Goal: Obtain resource: Download file/media

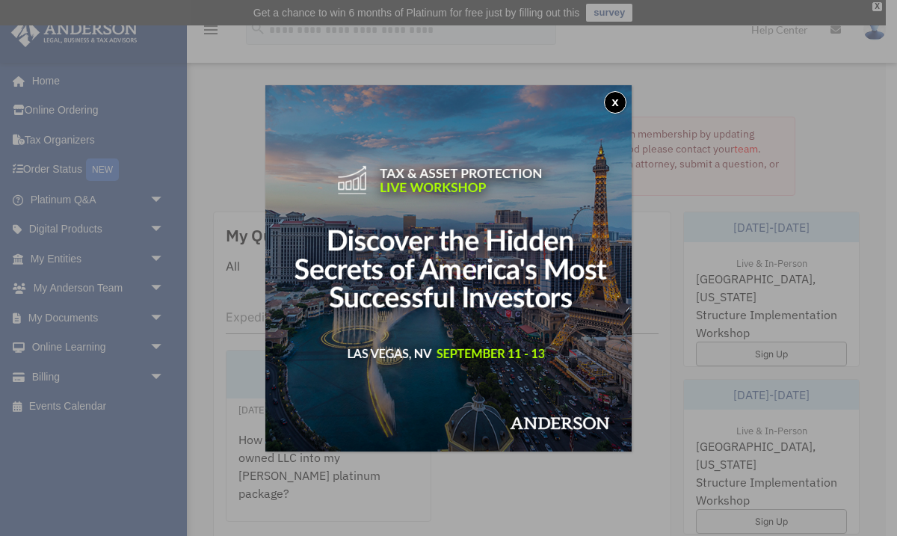
click at [616, 97] on button "x" at bounding box center [615, 102] width 22 height 22
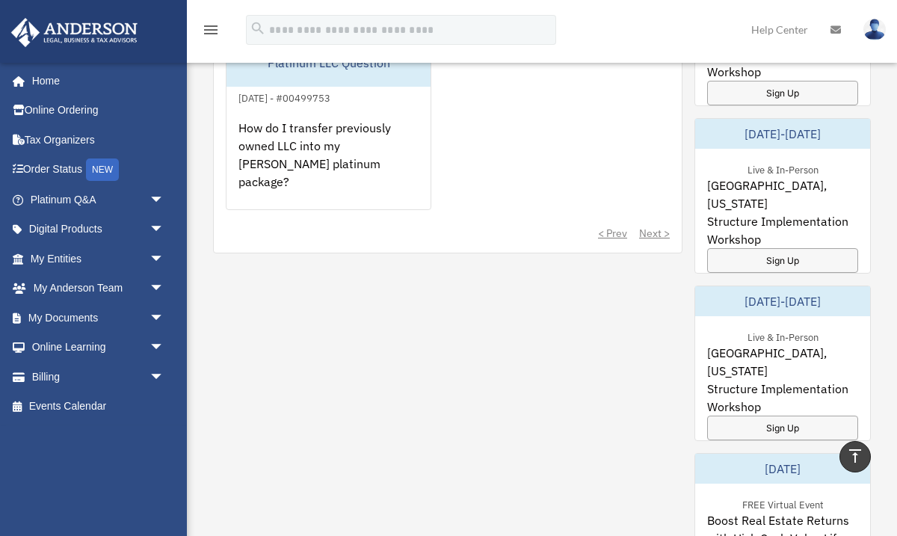
scroll to position [263, 0]
click at [102, 227] on link "Digital Products arrow_drop_down" at bounding box center [98, 230] width 176 height 30
click at [113, 224] on link "Digital Products arrow_drop_down" at bounding box center [98, 230] width 176 height 30
click at [160, 227] on span "arrow_drop_down" at bounding box center [165, 230] width 30 height 31
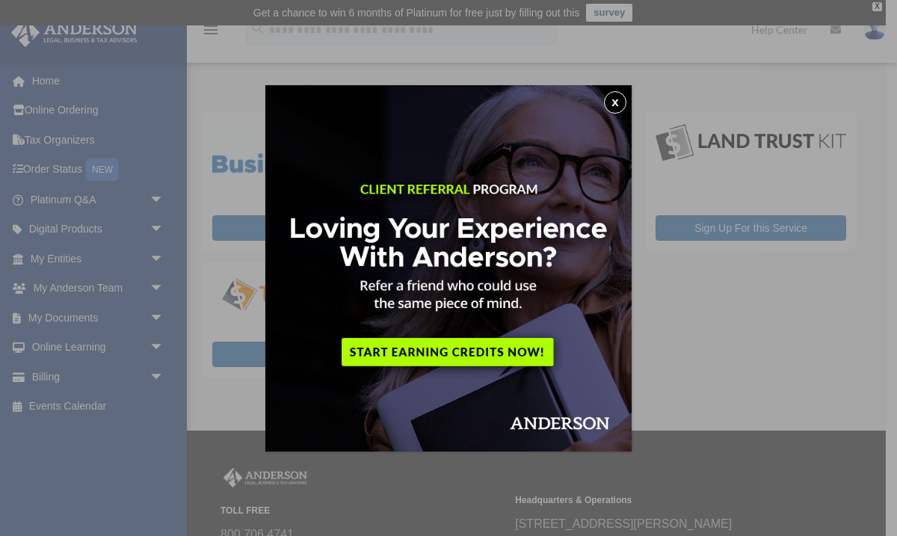
click at [617, 103] on button "x" at bounding box center [615, 102] width 22 height 22
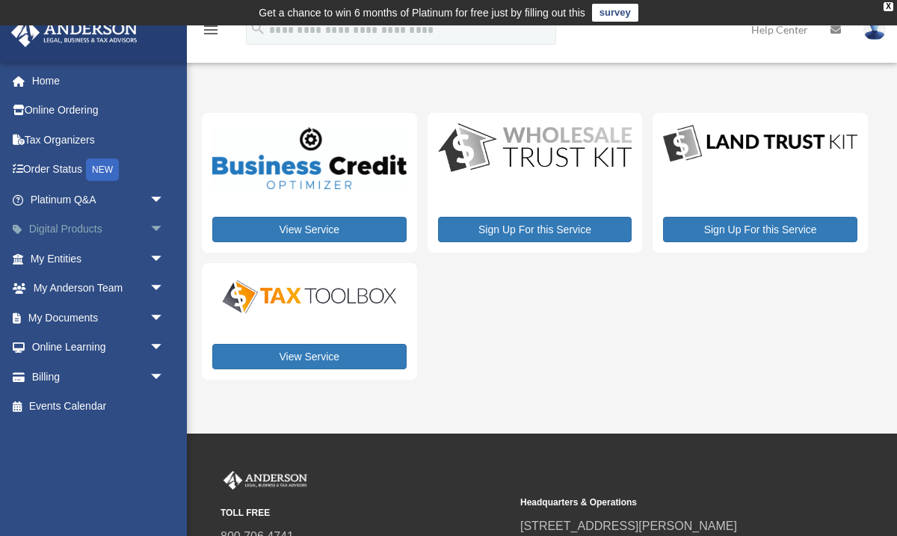
click at [161, 228] on span "arrow_drop_down" at bounding box center [165, 230] width 30 height 31
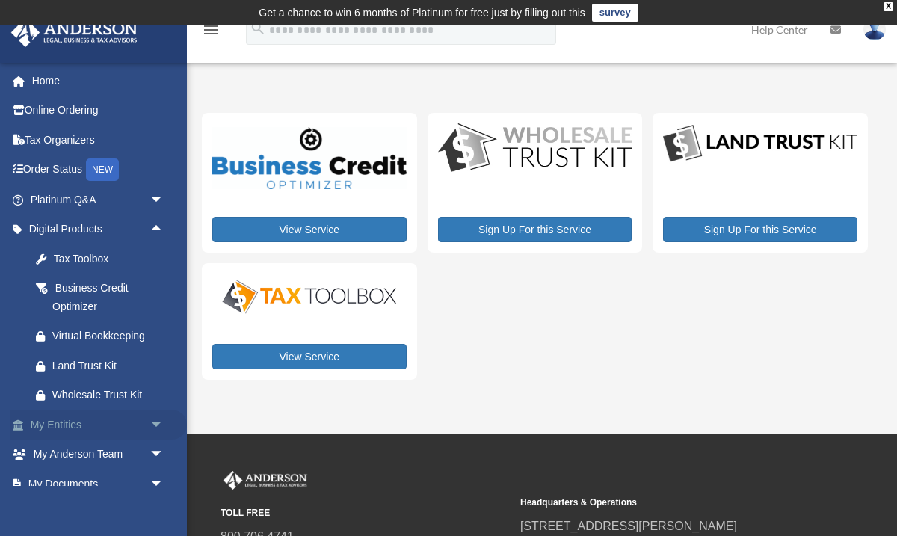
click at [150, 428] on span "arrow_drop_down" at bounding box center [165, 425] width 30 height 31
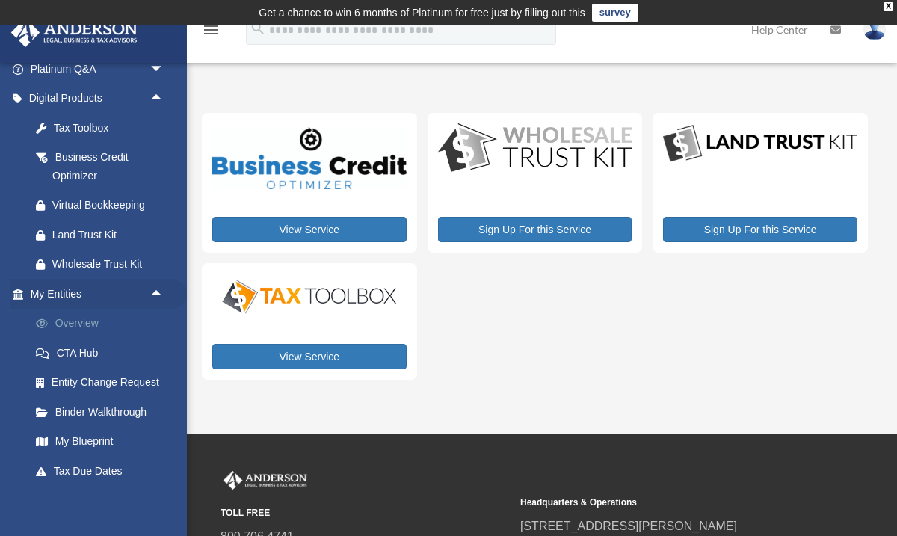
scroll to position [132, 0]
click at [83, 321] on link "Overview" at bounding box center [104, 323] width 166 height 30
click at [83, 320] on link "Overview" at bounding box center [104, 323] width 166 height 30
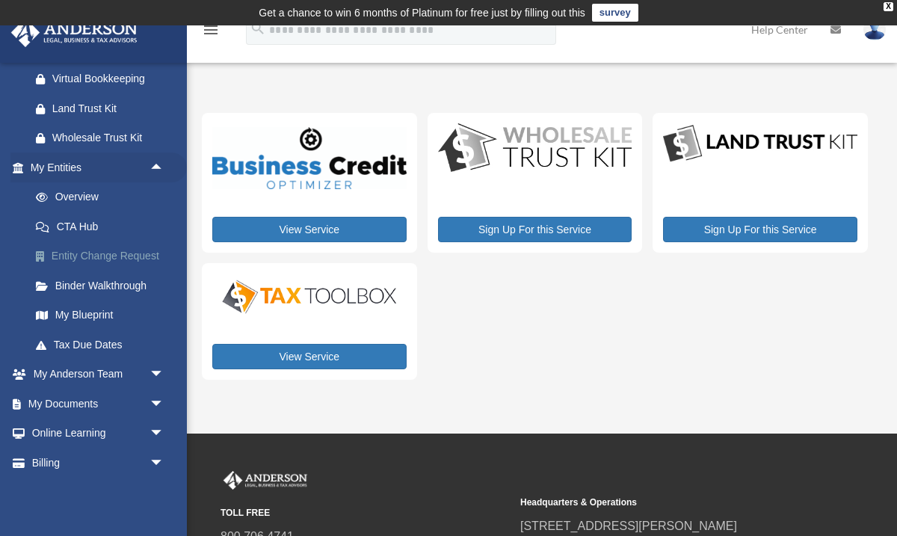
scroll to position [259, 0]
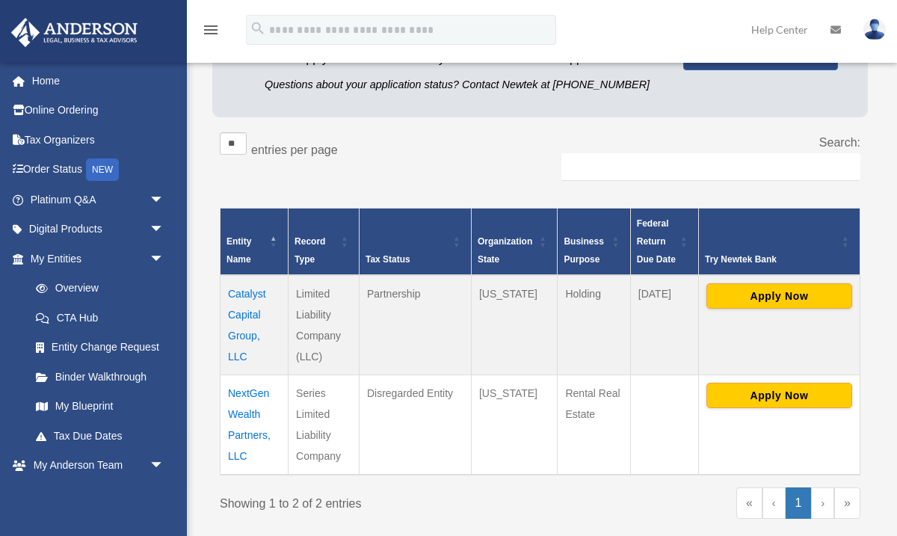
scroll to position [213, 0]
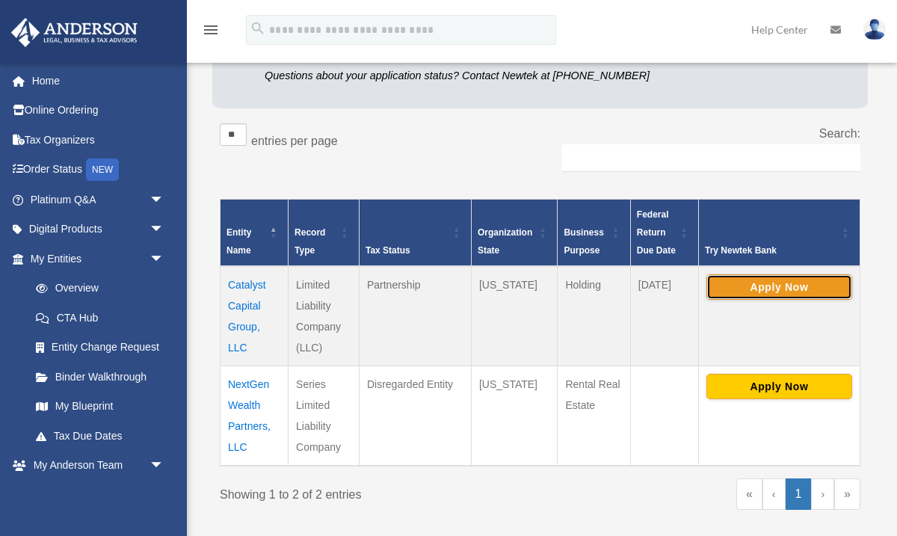
click at [773, 290] on button "Apply Now" at bounding box center [780, 286] width 146 height 25
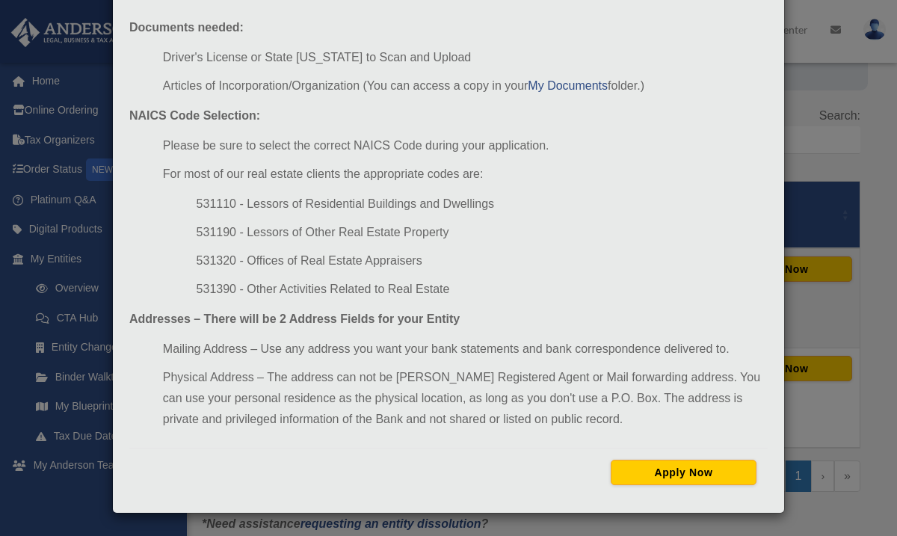
scroll to position [234, 0]
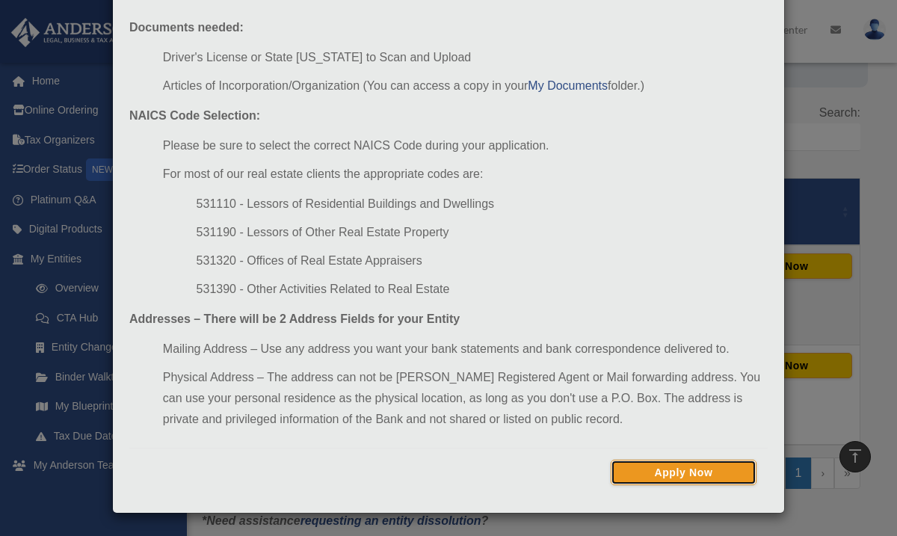
click at [643, 476] on button "Apply Now" at bounding box center [684, 472] width 146 height 25
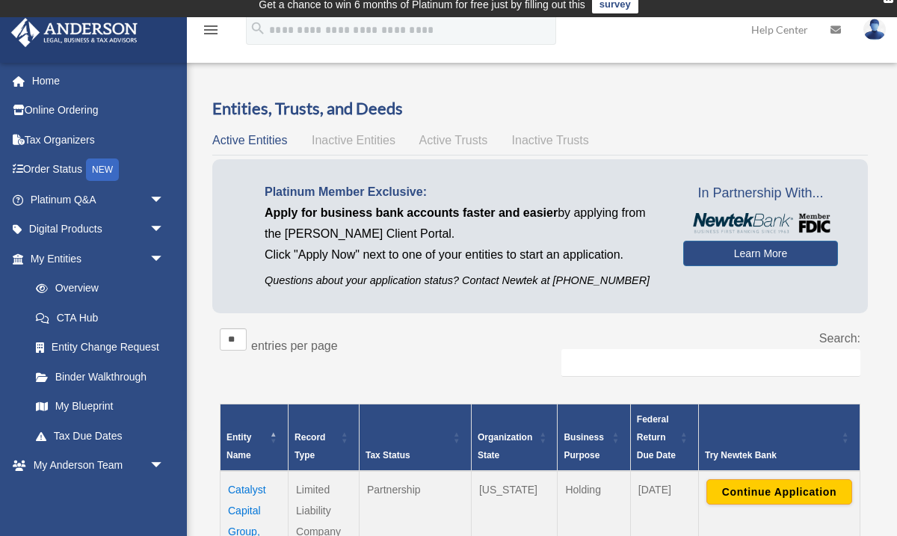
scroll to position [10, 0]
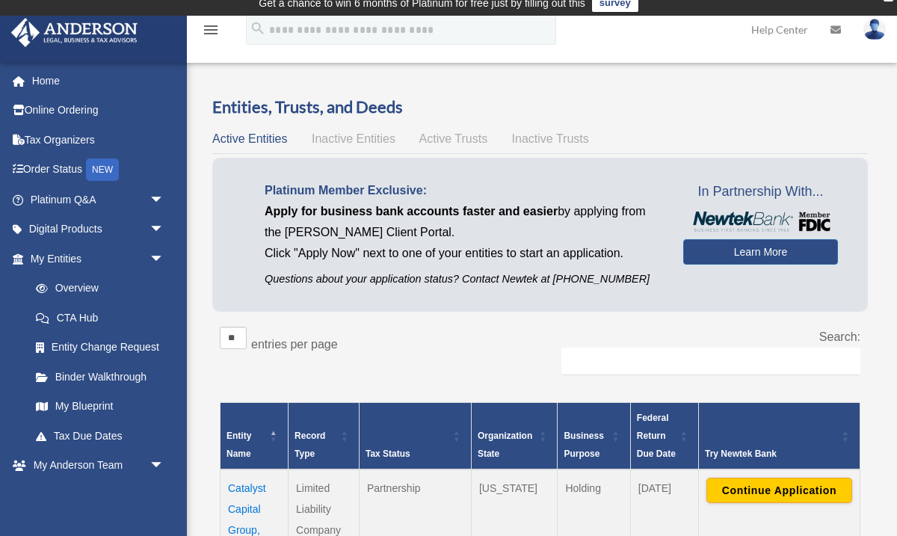
click at [339, 137] on span "Inactive Entities" at bounding box center [354, 138] width 84 height 13
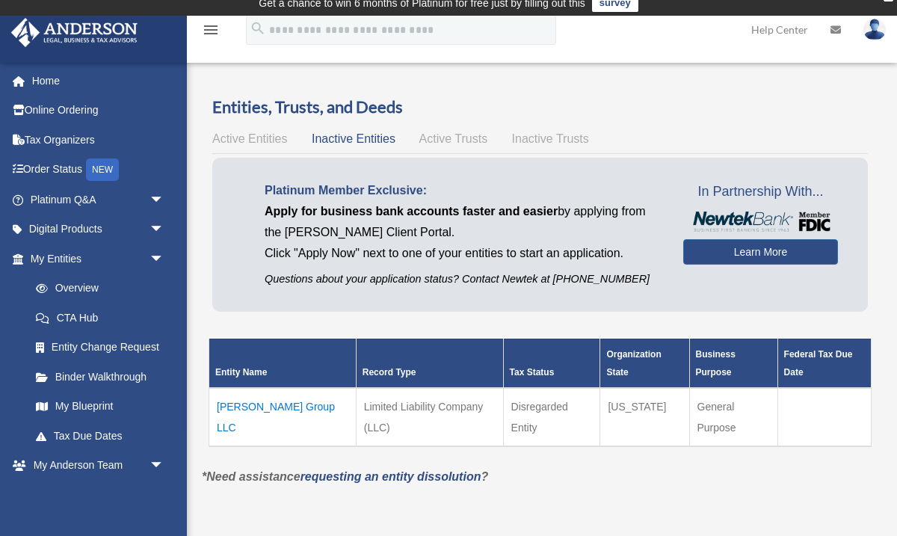
click at [251, 142] on span "Active Entities" at bounding box center [249, 138] width 75 height 13
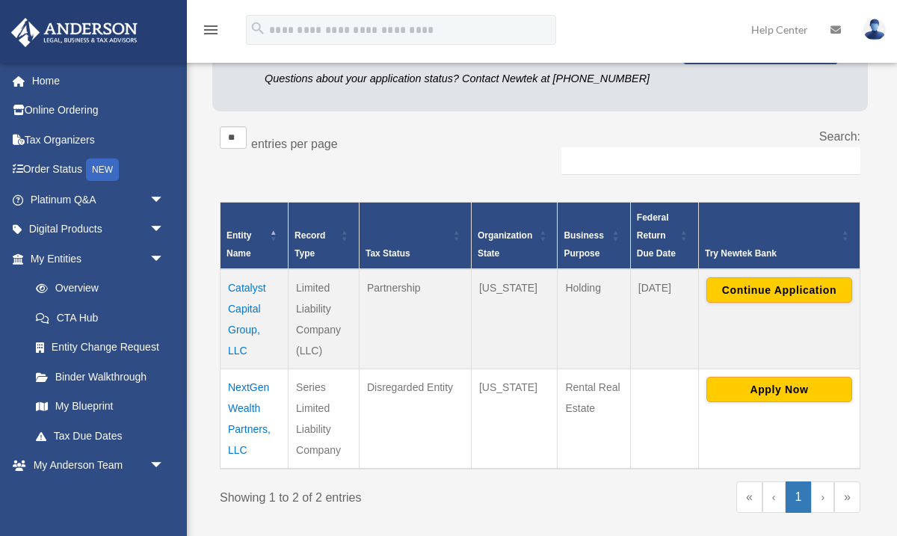
scroll to position [261, 0]
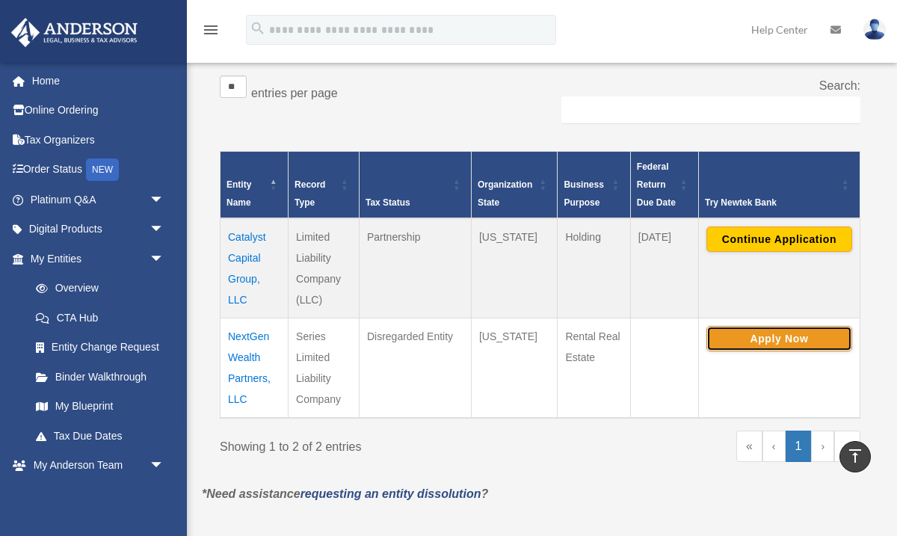
click at [730, 342] on button "Apply Now" at bounding box center [780, 338] width 146 height 25
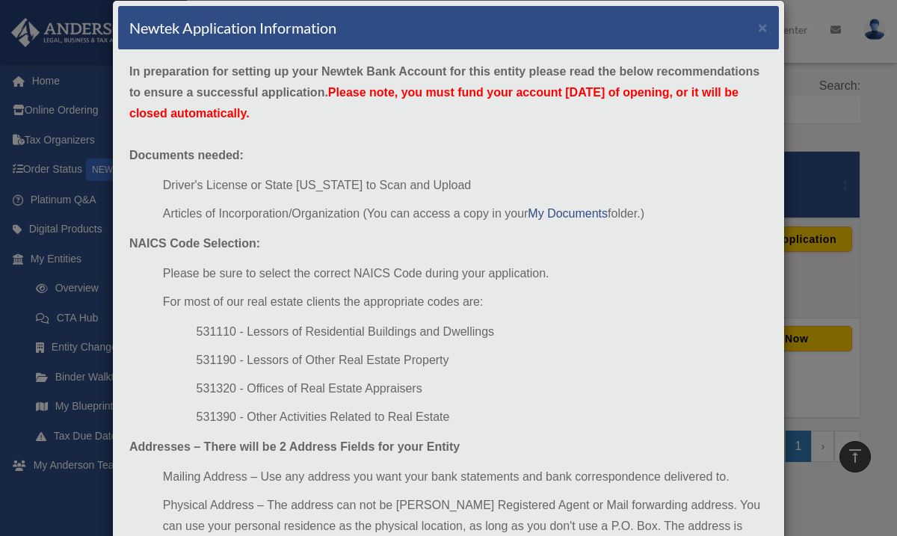
scroll to position [0, 0]
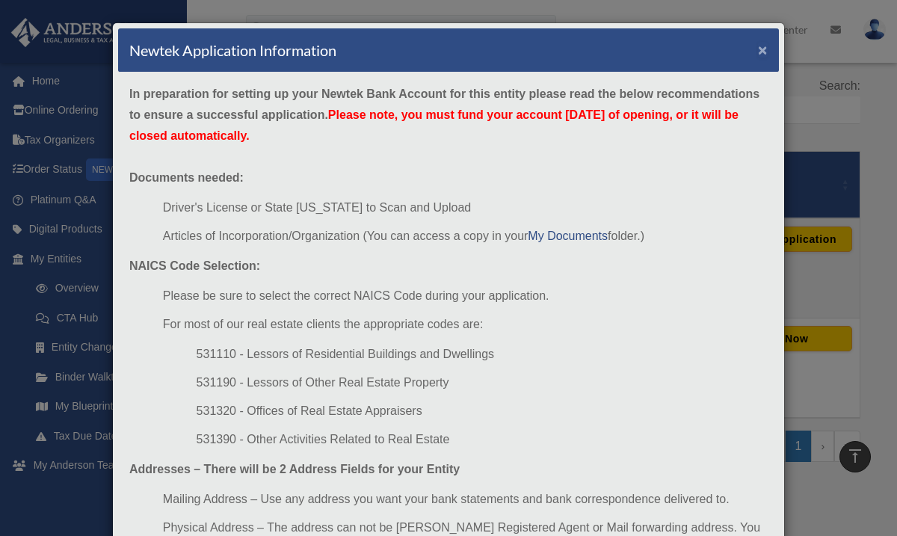
click at [766, 52] on button "×" at bounding box center [763, 50] width 10 height 16
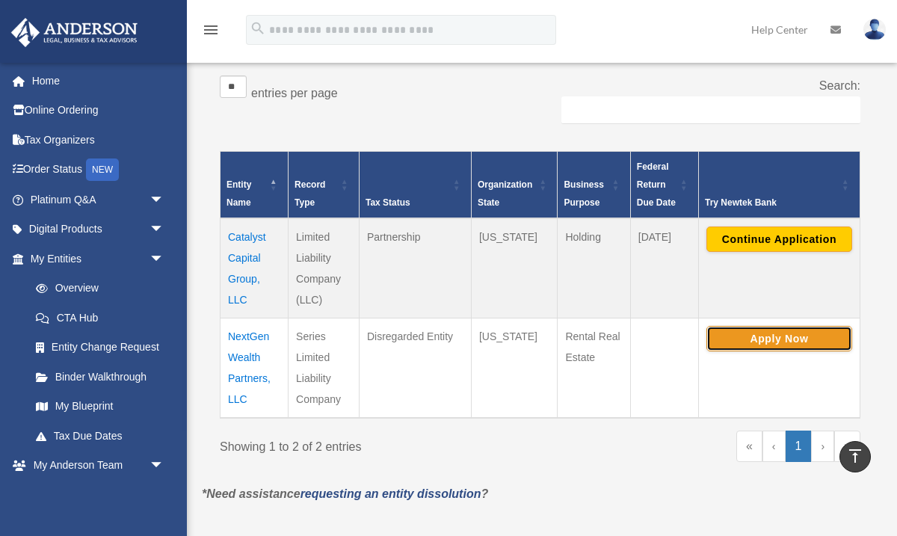
click at [724, 337] on button "Apply Now" at bounding box center [780, 338] width 146 height 25
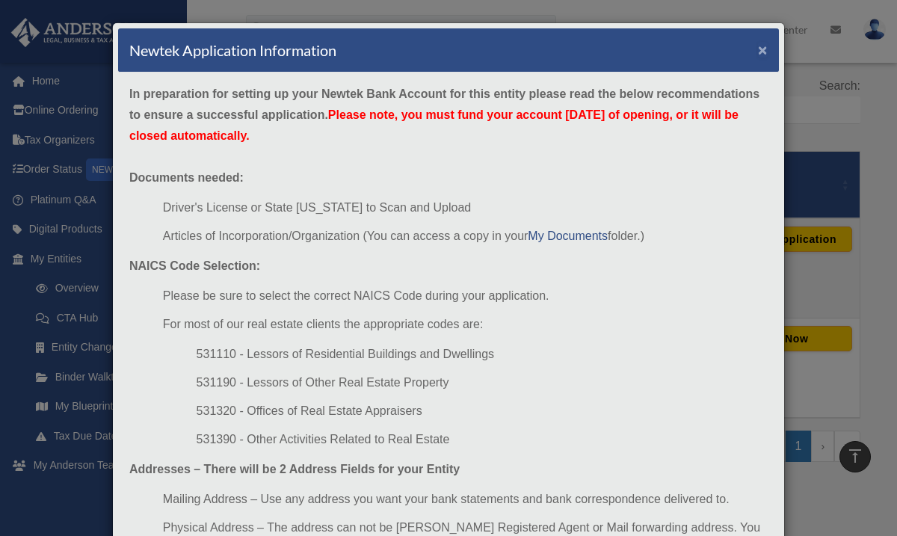
click at [764, 46] on button "×" at bounding box center [763, 50] width 10 height 16
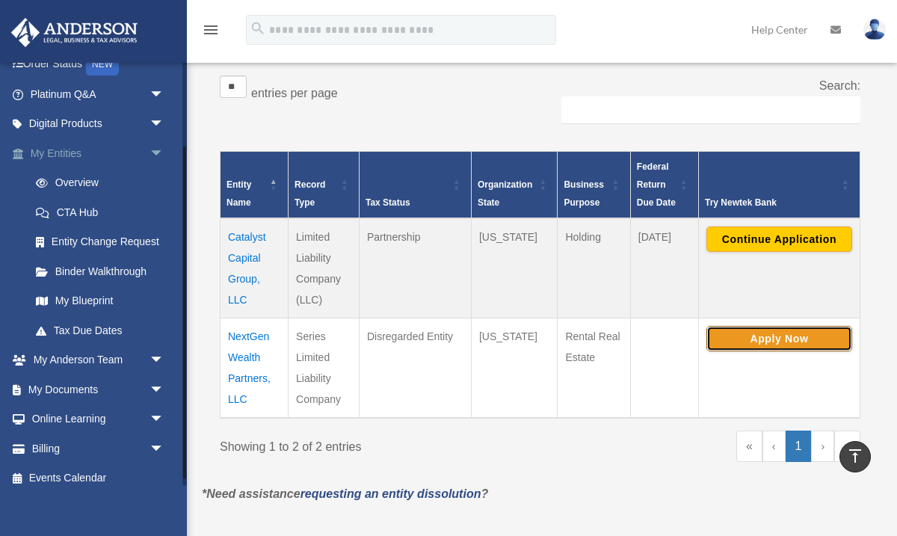
scroll to position [108, 0]
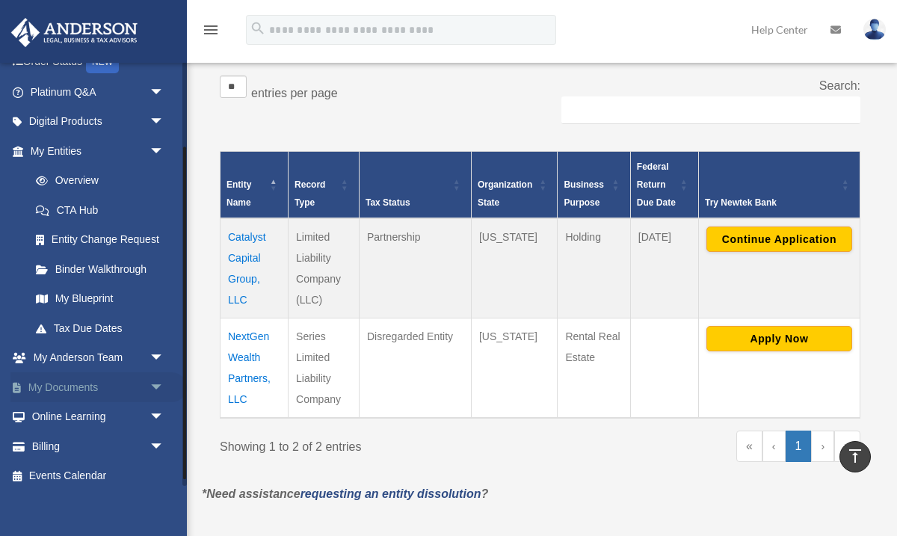
click at [156, 387] on span "arrow_drop_down" at bounding box center [165, 387] width 30 height 31
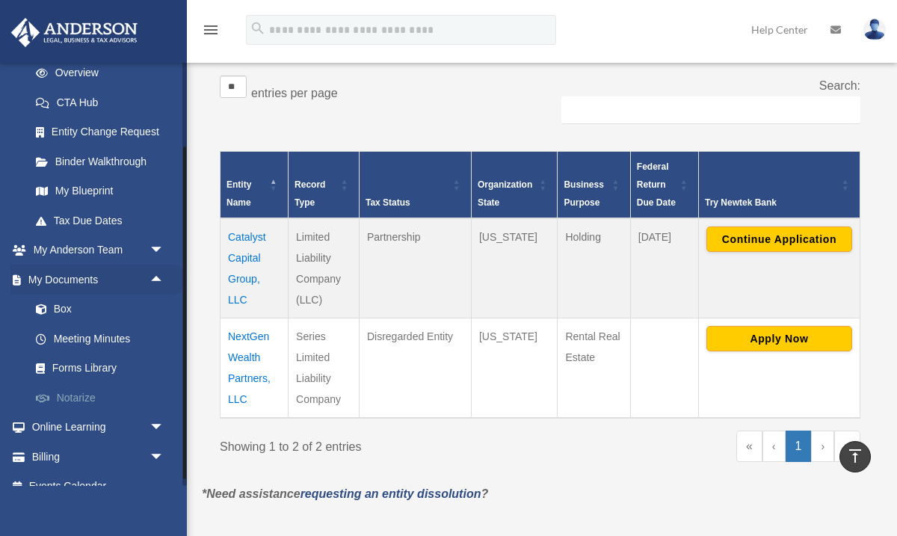
scroll to position [234, 0]
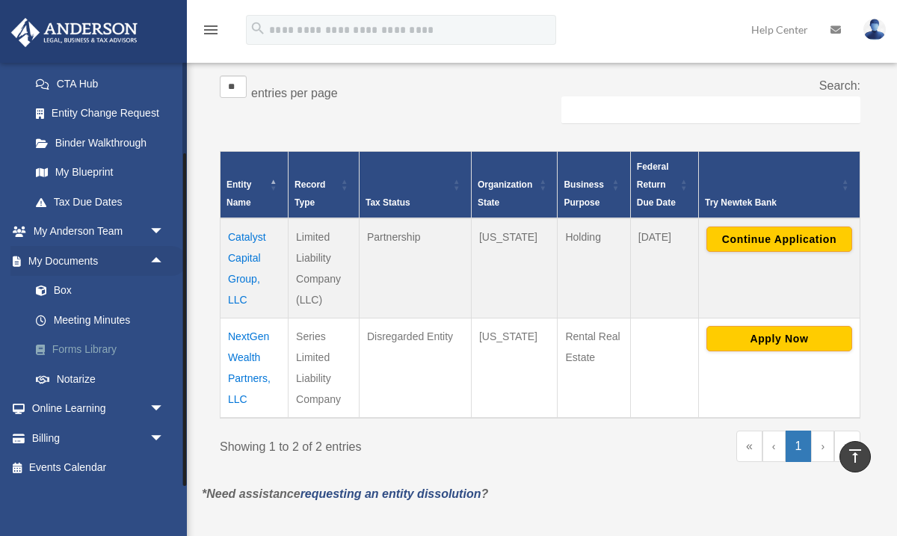
click at [106, 348] on link "Forms Library" at bounding box center [104, 350] width 166 height 30
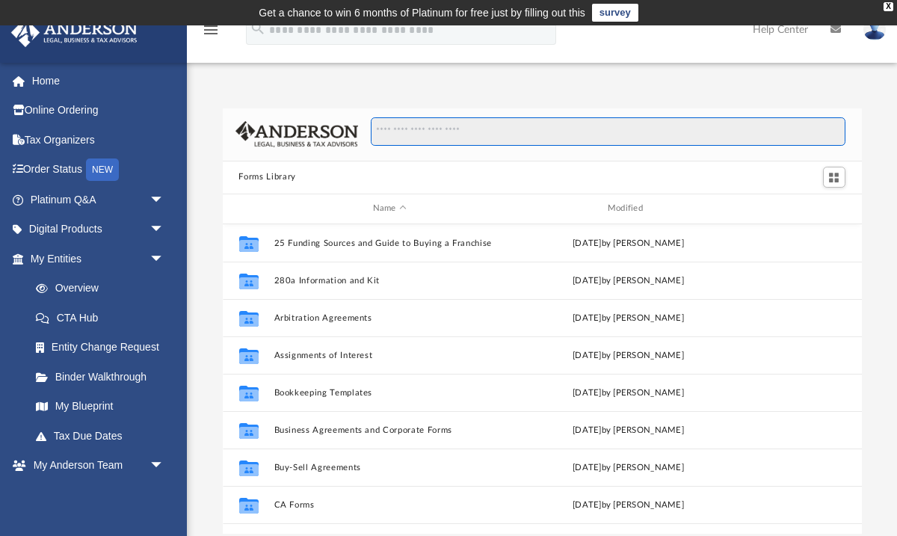
click at [461, 141] on input "Search files and folders" at bounding box center [608, 131] width 474 height 28
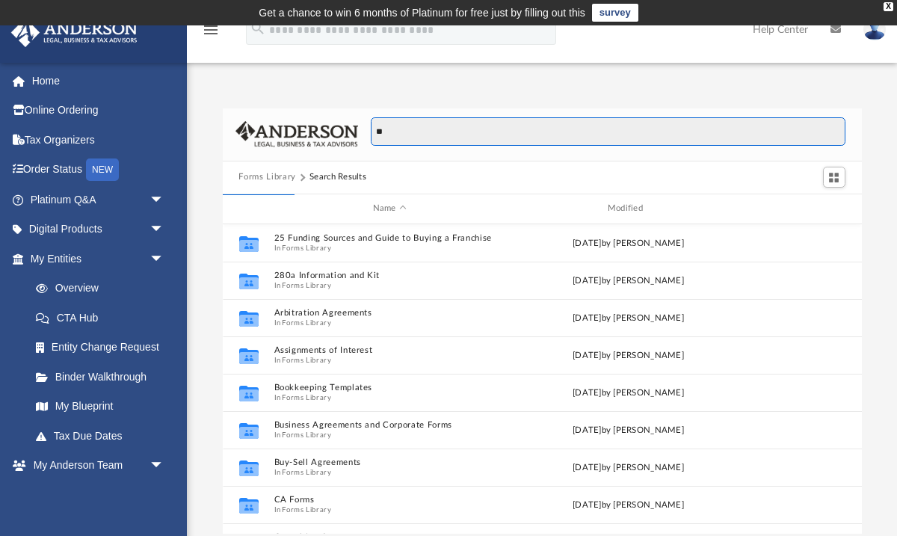
type input "**"
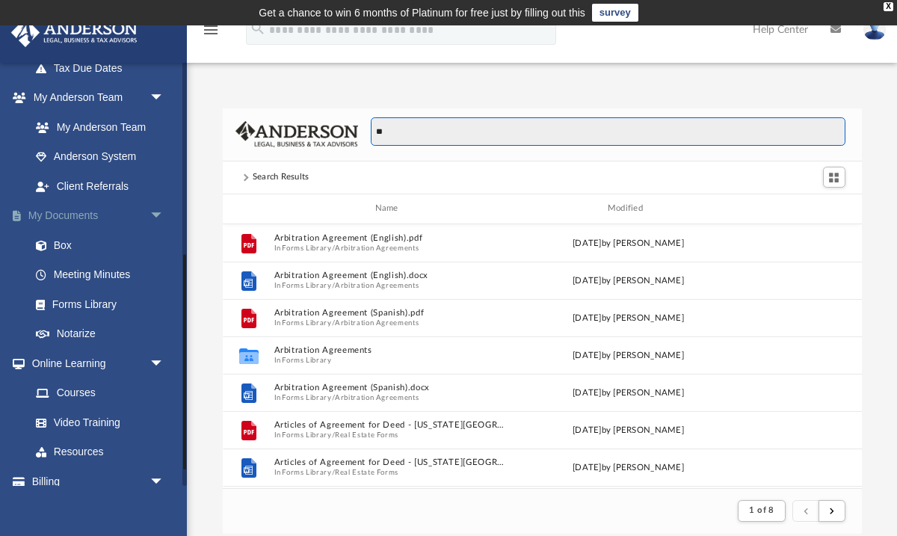
scroll to position [393, 0]
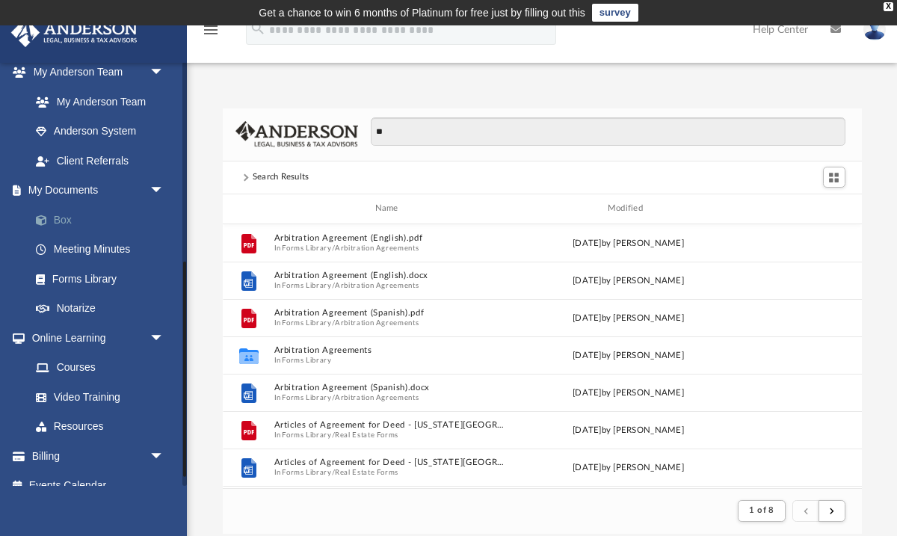
click at [64, 216] on link "Box" at bounding box center [104, 220] width 166 height 30
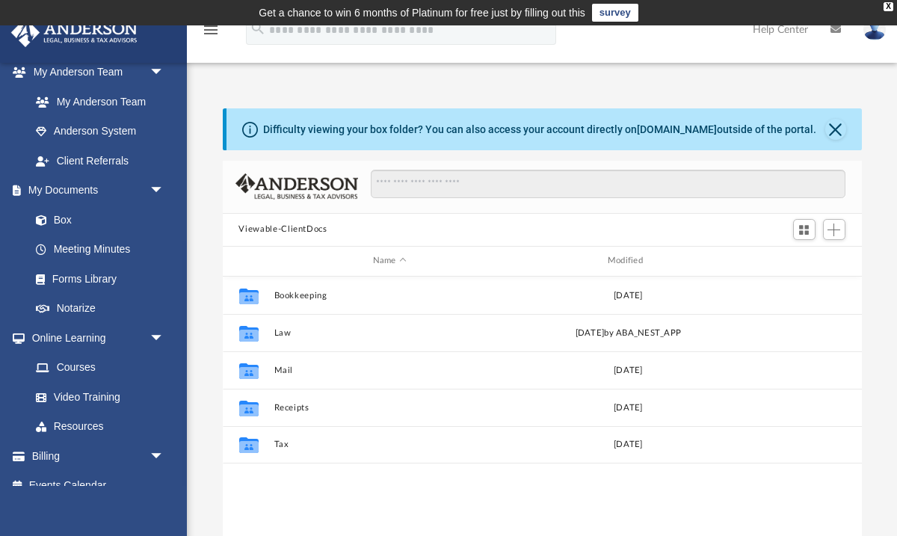
scroll to position [340, 639]
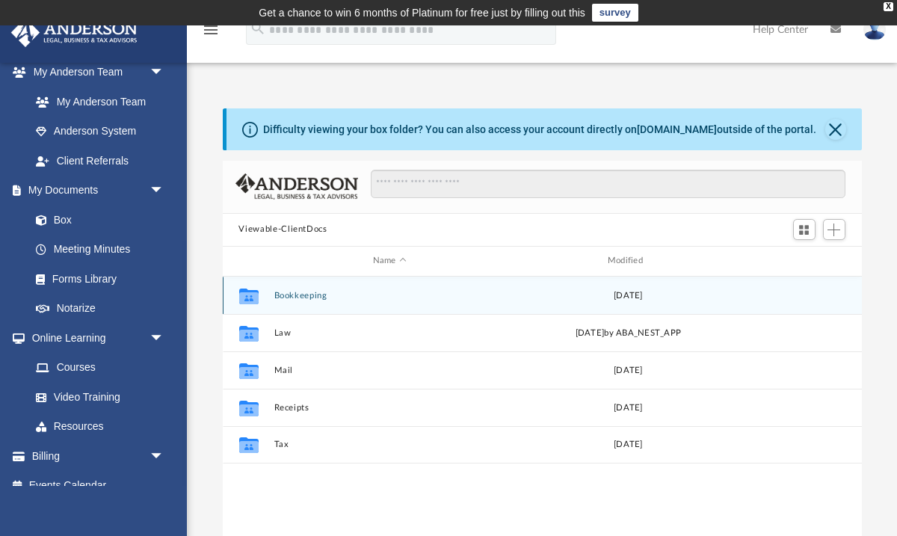
click at [299, 293] on button "Bookkeeping" at bounding box center [390, 295] width 232 height 10
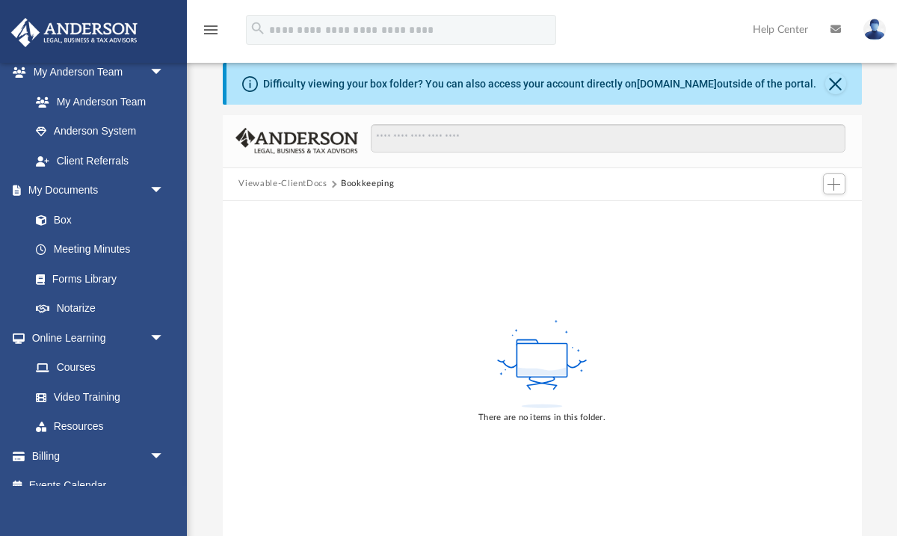
scroll to position [0, 0]
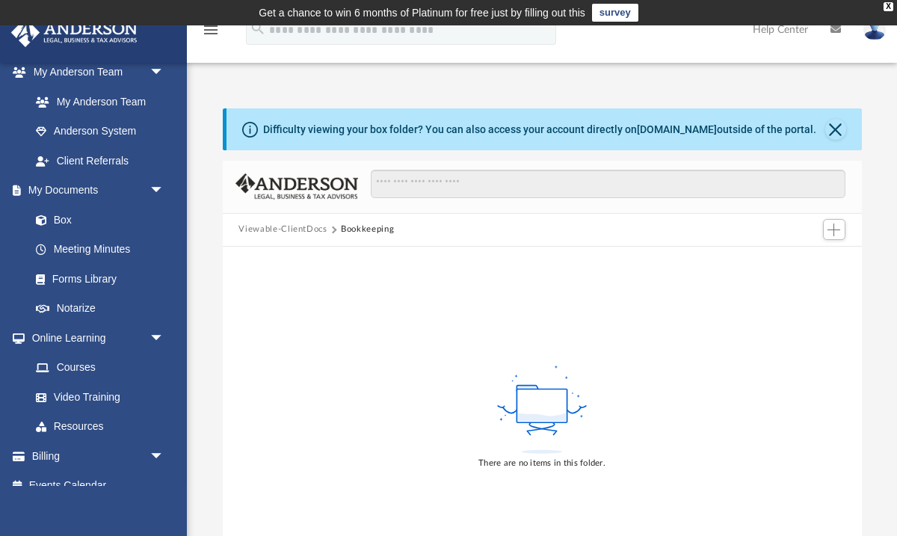
click at [312, 230] on button "Viewable-ClientDocs" at bounding box center [283, 229] width 88 height 13
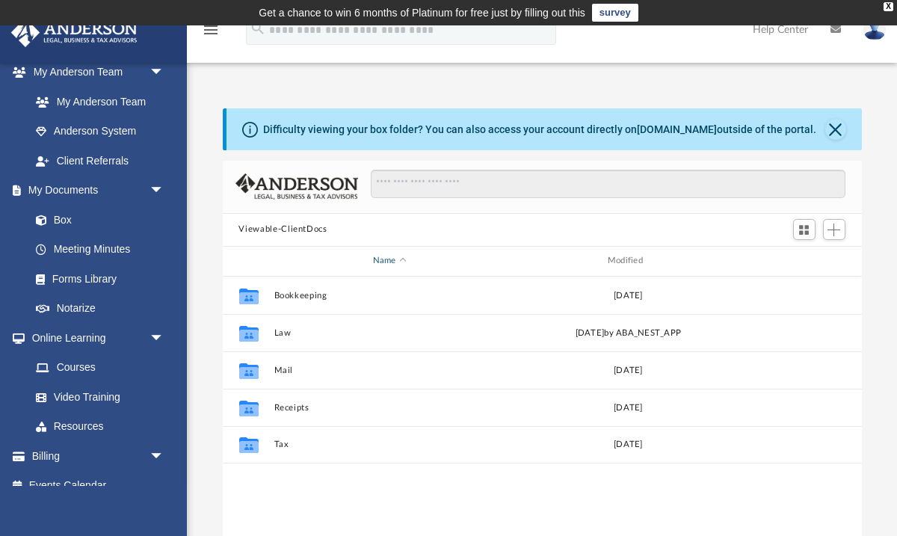
scroll to position [340, 639]
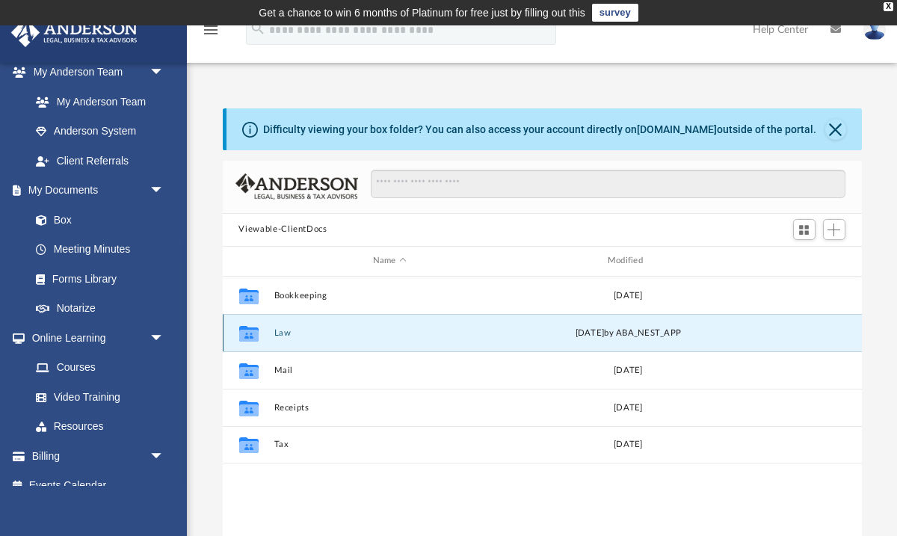
click at [286, 330] on button "Law" at bounding box center [390, 333] width 232 height 10
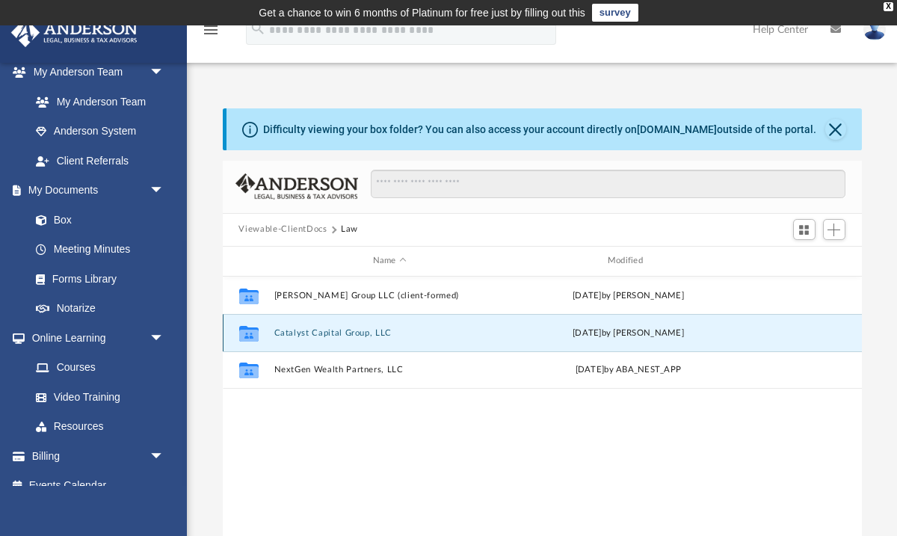
click at [358, 332] on button "Catalyst Capital Group, LLC" at bounding box center [390, 333] width 232 height 10
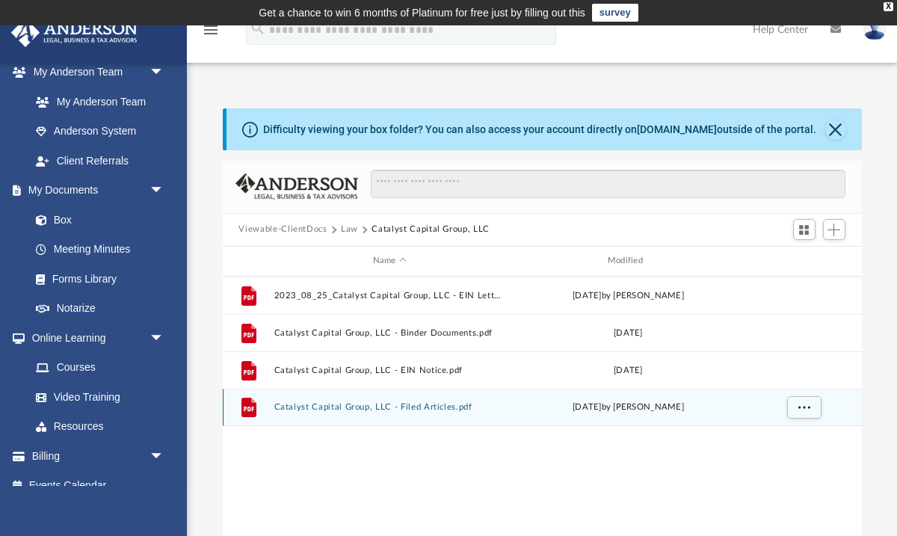
click at [411, 412] on div "File Catalyst Capital Group, LLC - Filed Articles.pdf Tue Aug 15 2023 by Jasmin…" at bounding box center [542, 407] width 639 height 37
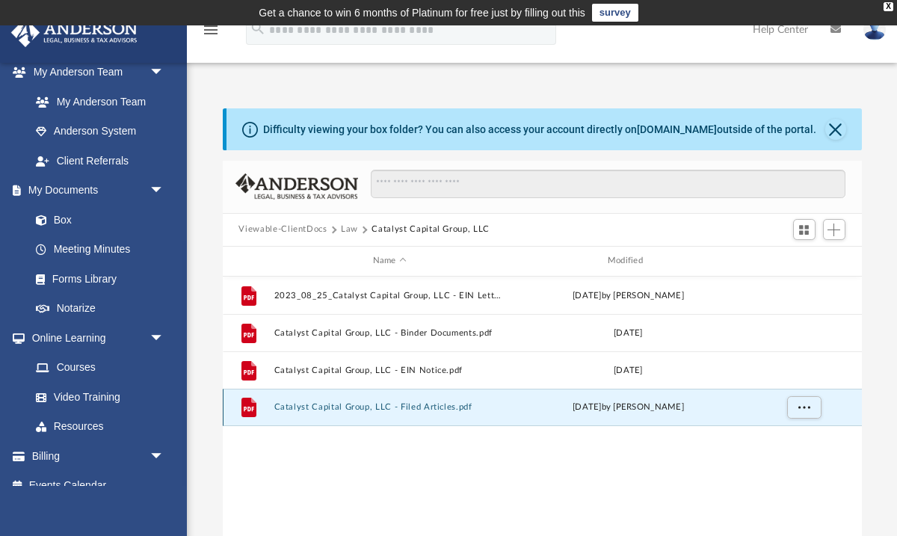
click at [409, 408] on button "Catalyst Capital Group, LLC - Filed Articles.pdf" at bounding box center [390, 407] width 232 height 10
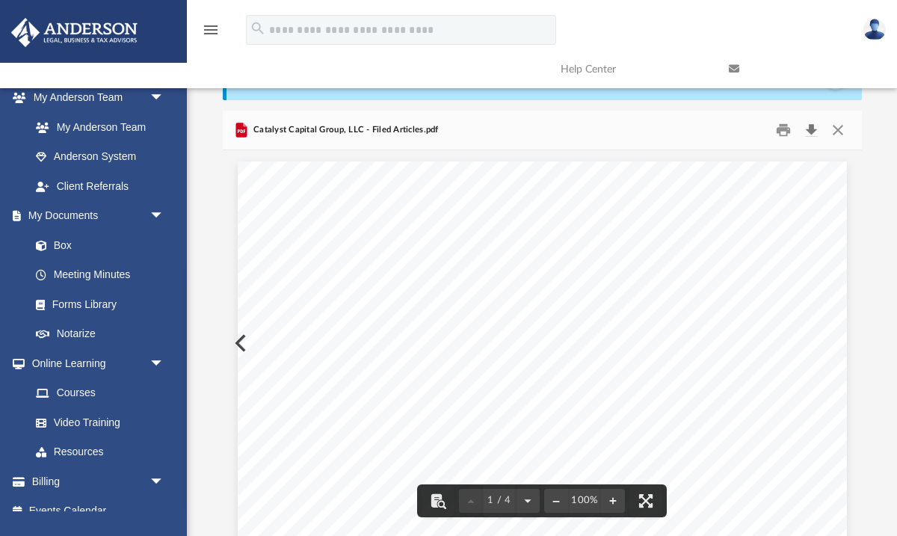
click at [811, 128] on button "Download" at bounding box center [812, 129] width 27 height 23
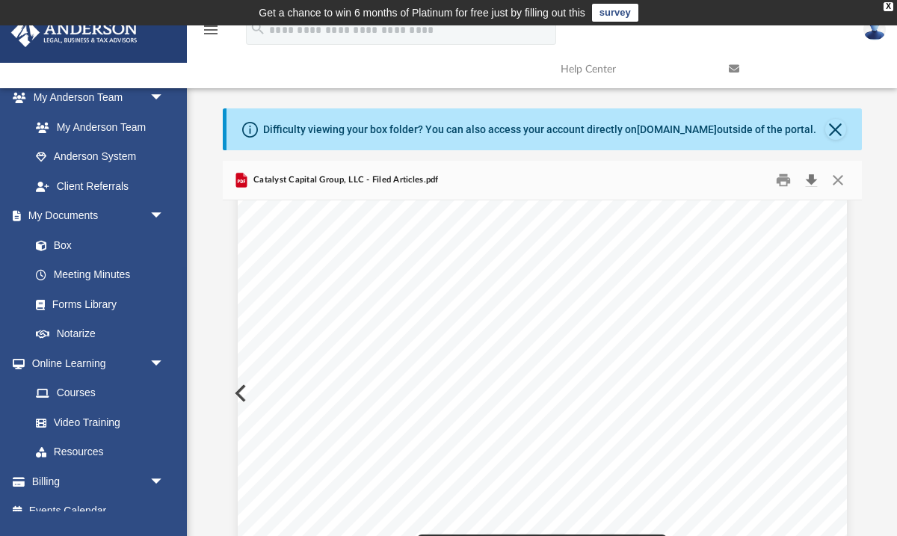
scroll to position [243, 0]
drag, startPoint x: 385, startPoint y: 340, endPoint x: 301, endPoint y: 343, distance: 83.8
click at [301, 343] on div "Wyoming Secretary of State Herschler Bldg East, Ste.100 & 101 Cheyenne, WY 8200…" at bounding box center [543, 363] width 610 height 789
click at [838, 127] on button "Close" at bounding box center [836, 129] width 21 height 21
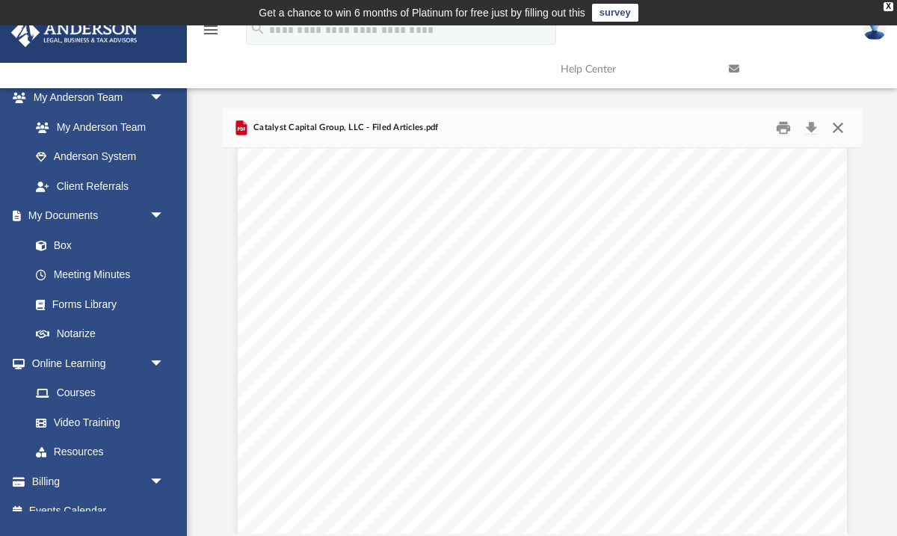
click at [839, 125] on button "Close" at bounding box center [838, 127] width 27 height 23
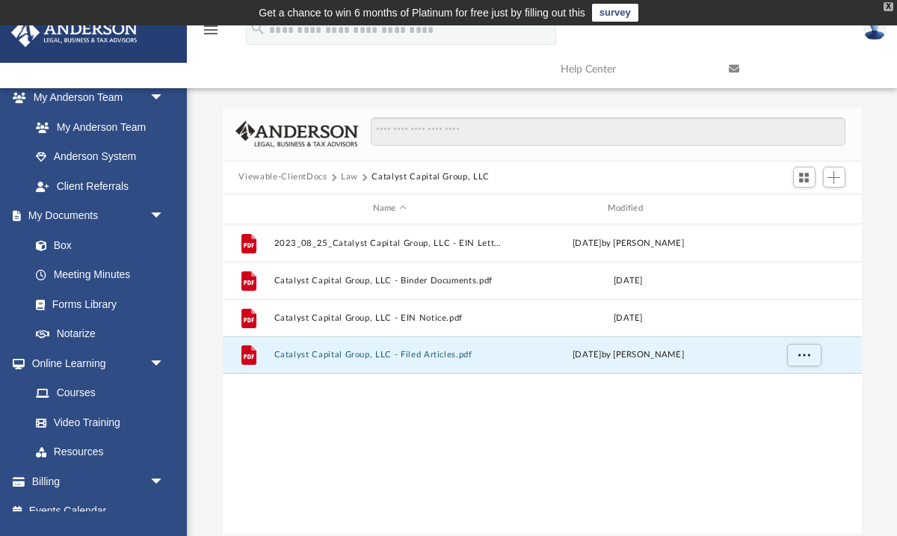
click at [889, 6] on div "X" at bounding box center [889, 6] width 10 height 9
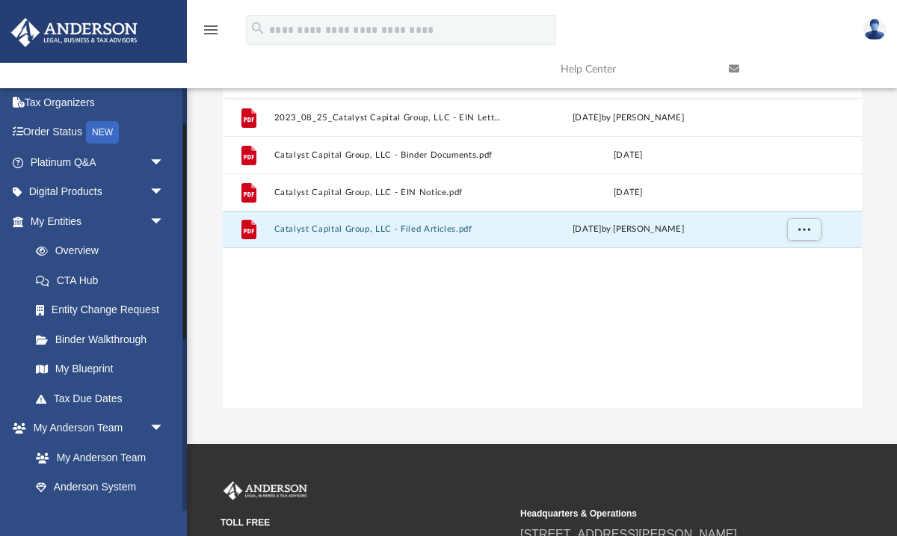
scroll to position [61, 0]
click at [79, 218] on link "My Entities arrow_drop_down" at bounding box center [98, 223] width 176 height 30
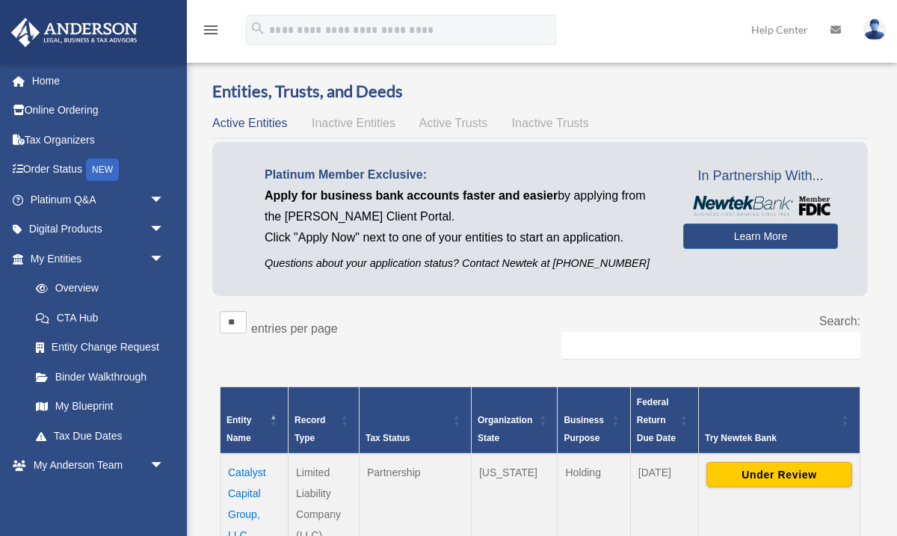
click at [452, 129] on span "Active Trusts" at bounding box center [454, 123] width 69 height 13
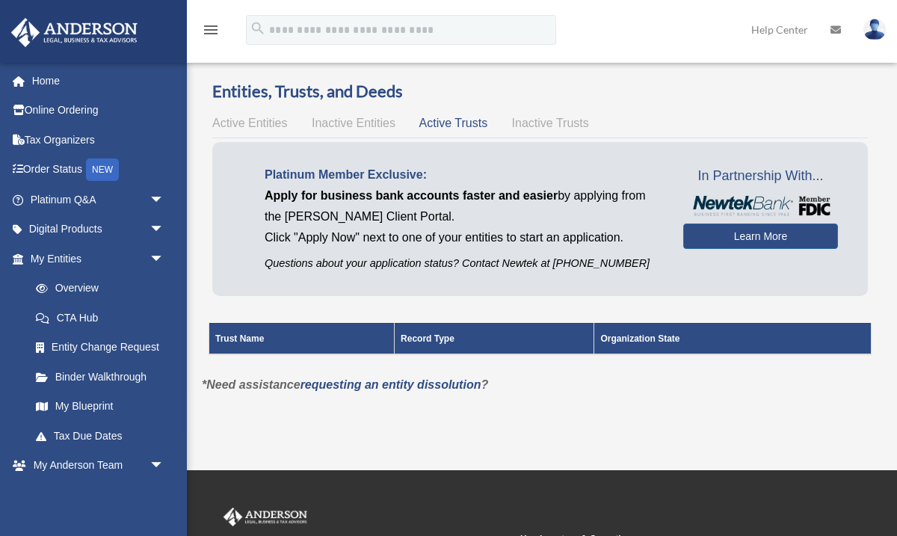
click at [352, 123] on span "Inactive Entities" at bounding box center [354, 123] width 84 height 13
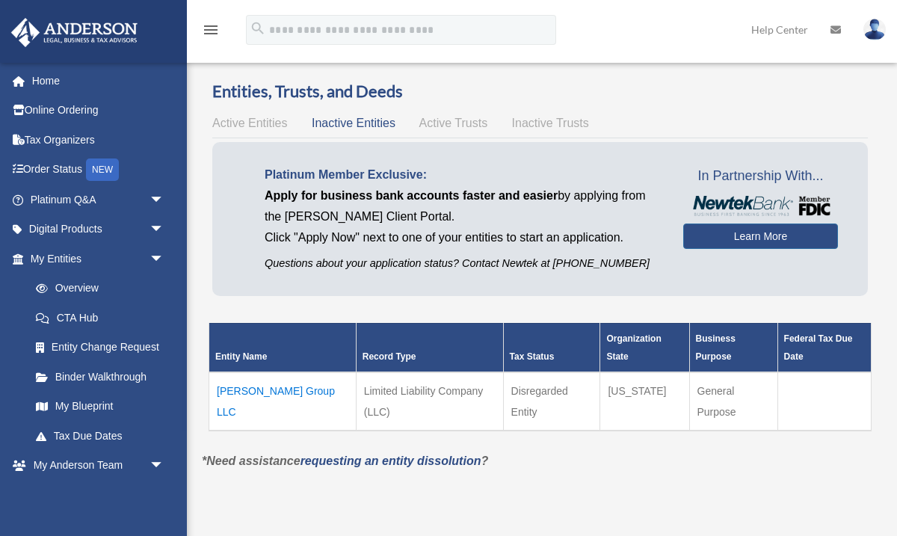
click at [249, 375] on td "[PERSON_NAME] Group LLC" at bounding box center [282, 401] width 147 height 58
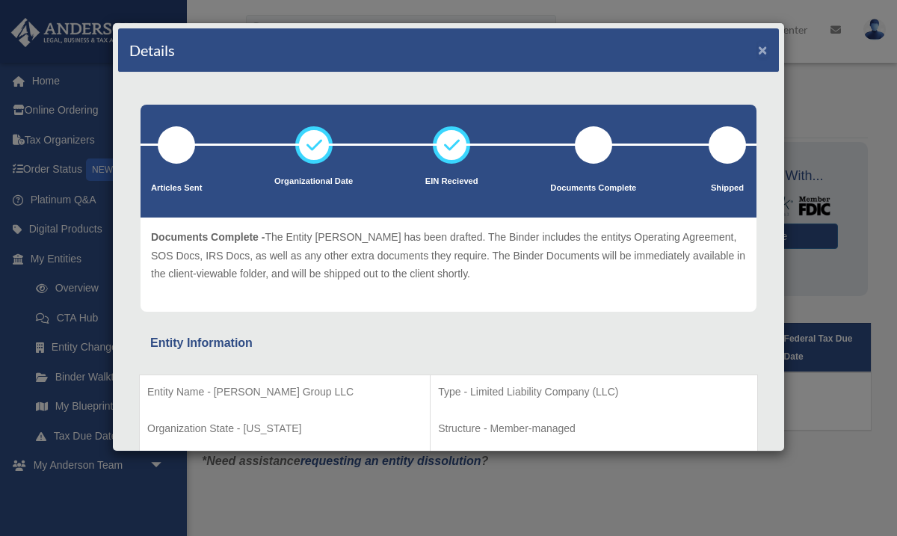
click at [764, 48] on button "×" at bounding box center [763, 50] width 10 height 16
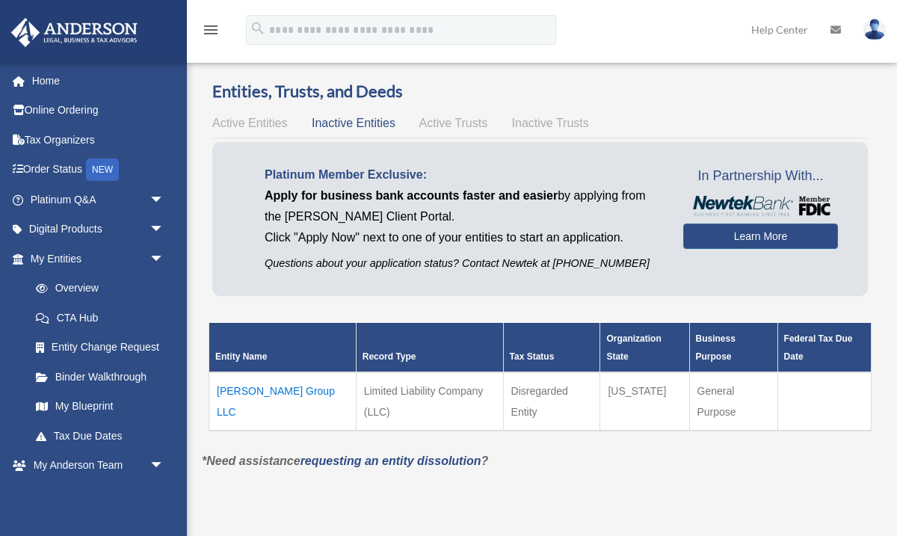
click at [250, 123] on span "Active Entities" at bounding box center [249, 123] width 75 height 13
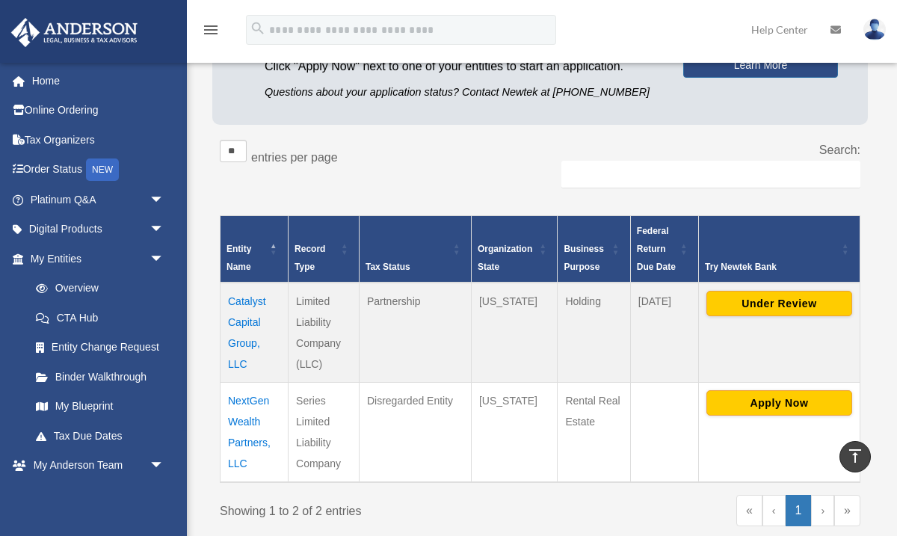
scroll to position [171, 0]
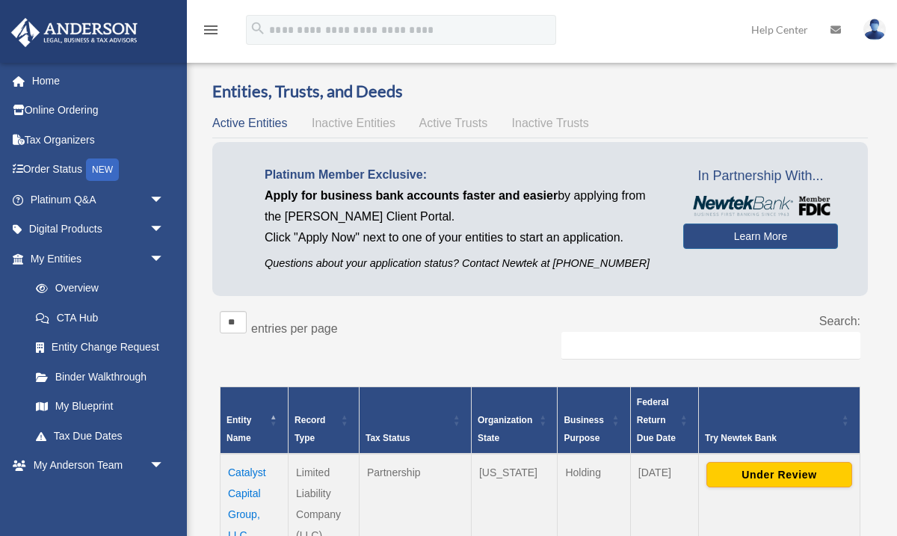
click at [367, 124] on span "Inactive Entities" at bounding box center [354, 123] width 84 height 13
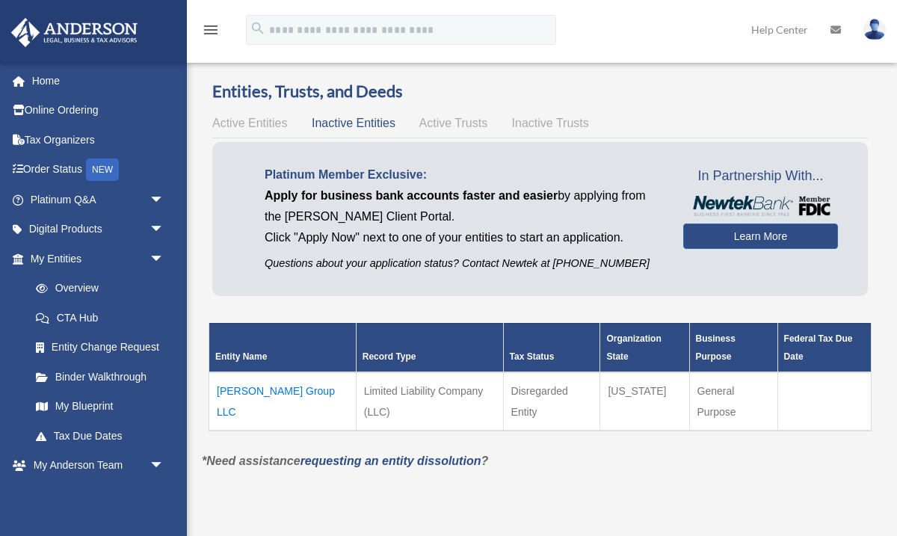
click at [274, 372] on td "[PERSON_NAME] Group LLC" at bounding box center [282, 401] width 147 height 58
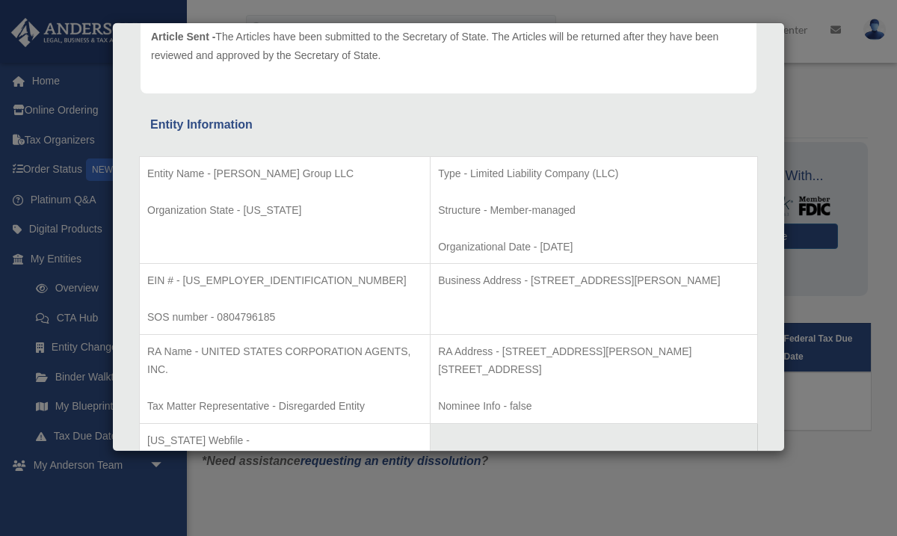
scroll to position [206, 0]
